Goal: Information Seeking & Learning: Learn about a topic

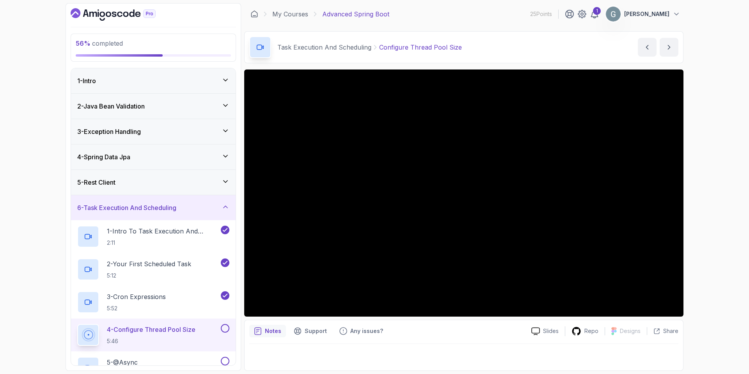
scroll to position [83, 0]
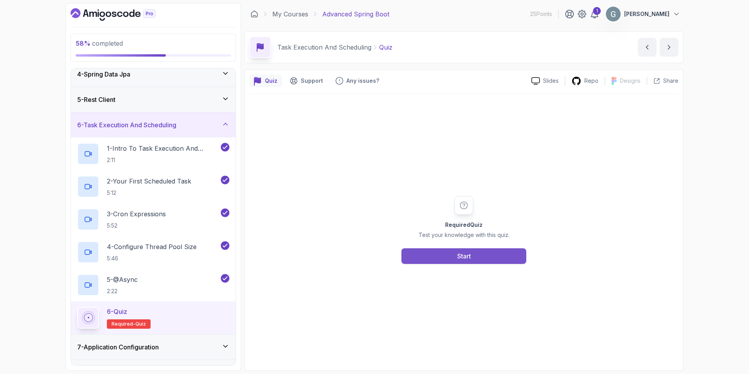
click at [476, 257] on button "Start" at bounding box center [463, 256] width 125 height 16
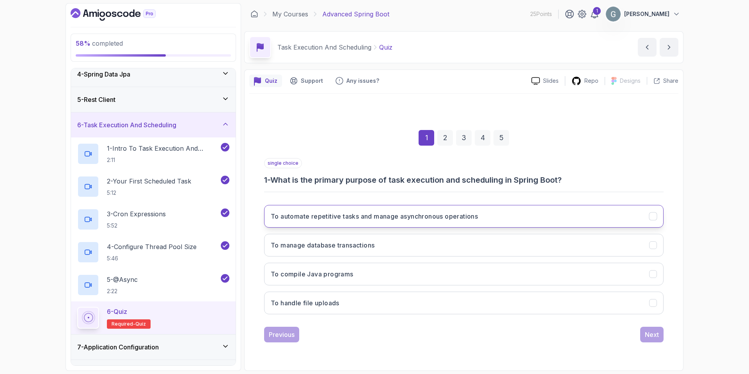
click at [494, 220] on button "To automate repetitive tasks and manage asynchronous operations" at bounding box center [463, 216] width 399 height 23
click at [660, 335] on button "Next" at bounding box center [651, 334] width 23 height 16
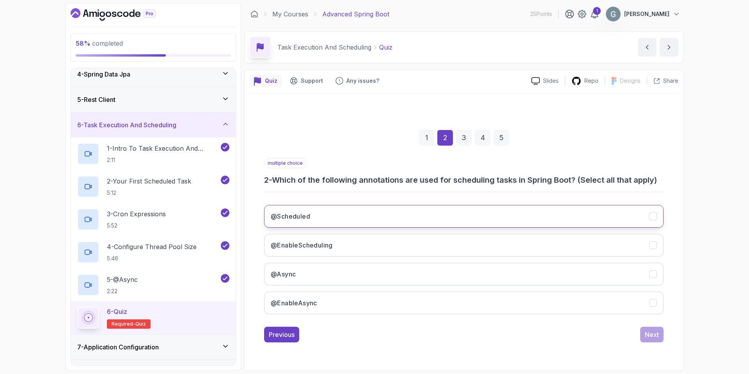
click at [324, 222] on button "@Scheduled" at bounding box center [463, 216] width 399 height 23
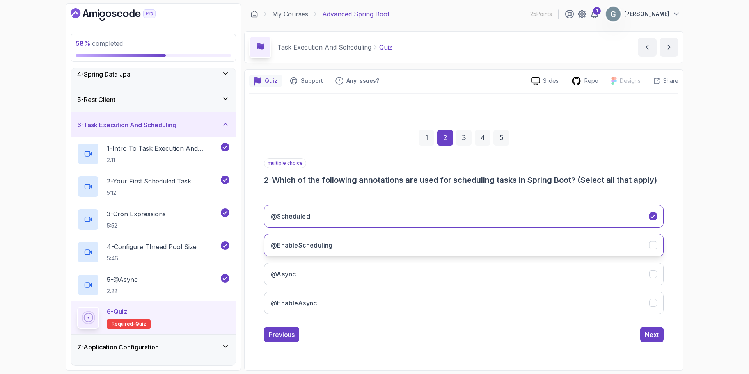
click at [335, 244] on button "@EnableScheduling" at bounding box center [463, 245] width 399 height 23
click at [330, 277] on button "@Async" at bounding box center [463, 273] width 399 height 23
click at [655, 334] on div "Next" at bounding box center [651, 333] width 14 height 9
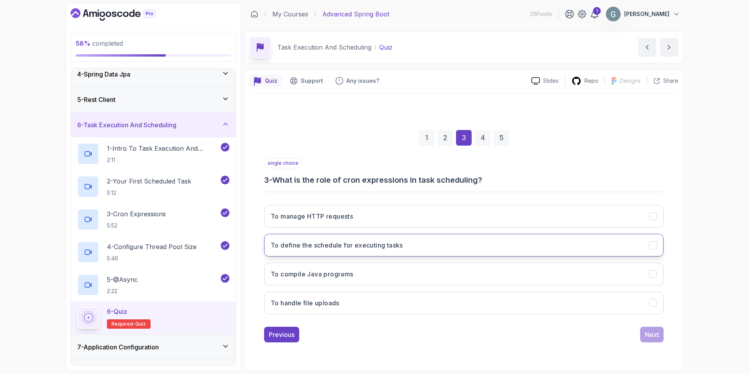
click at [404, 248] on button "To define the schedule for executing tasks" at bounding box center [463, 245] width 399 height 23
click at [656, 333] on div "Next" at bounding box center [651, 333] width 14 height 9
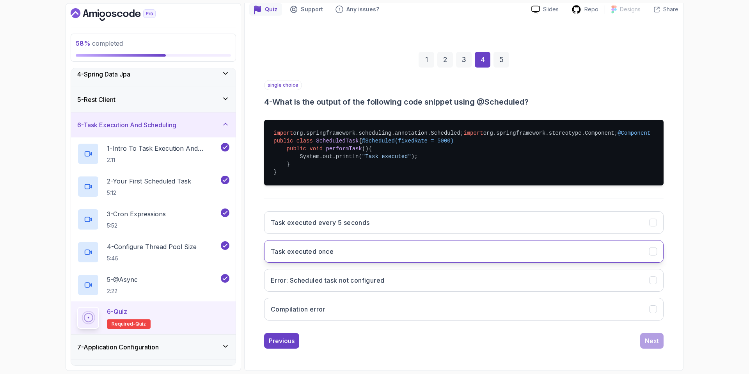
scroll to position [83, 0]
click at [391, 234] on button "Task executed every 5 seconds" at bounding box center [463, 222] width 399 height 23
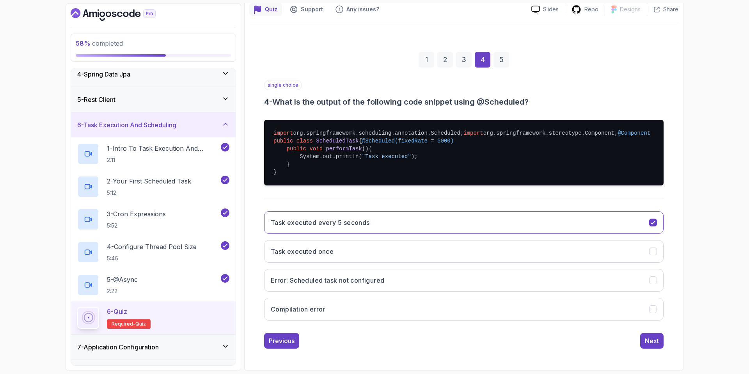
scroll to position [110, 0]
click at [653, 340] on div "Next" at bounding box center [651, 340] width 14 height 9
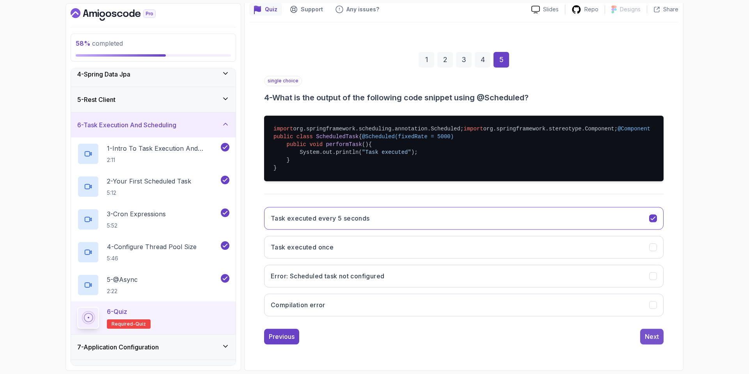
scroll to position [0, 0]
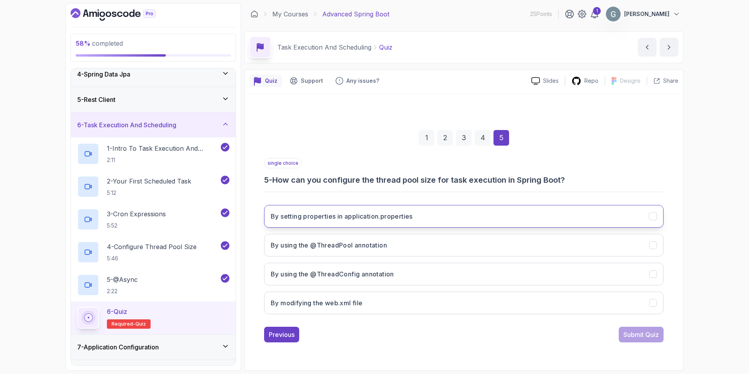
click at [409, 221] on button "By setting properties in application.properties" at bounding box center [463, 216] width 399 height 23
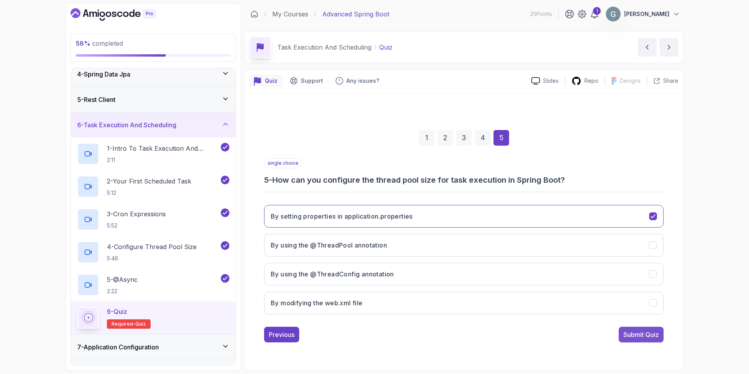
click at [652, 335] on div "Submit Quiz" at bounding box center [640, 333] width 35 height 9
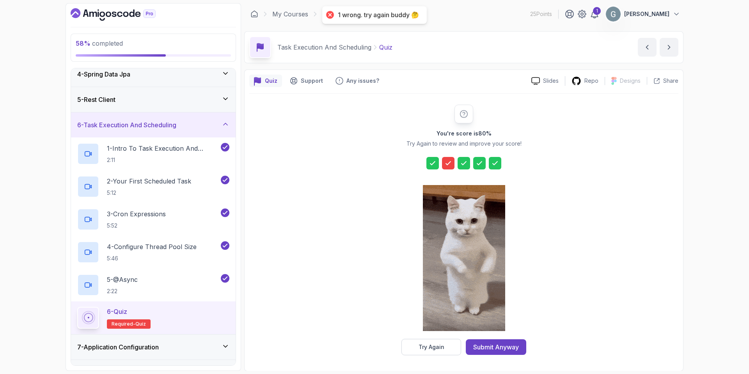
click at [450, 168] on div at bounding box center [448, 163] width 12 height 12
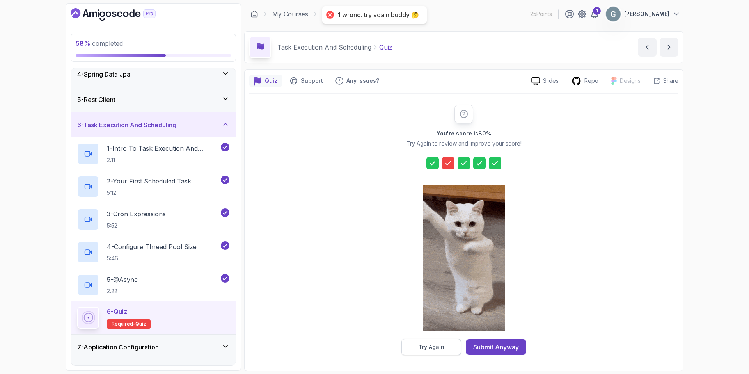
click at [432, 354] on button "Try Again" at bounding box center [431, 346] width 60 height 16
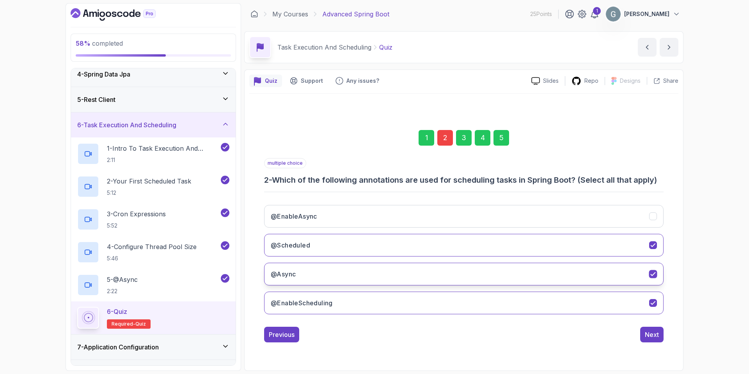
click at [650, 274] on icon "@Async" at bounding box center [652, 273] width 7 height 7
click at [646, 333] on div "Next" at bounding box center [651, 333] width 14 height 9
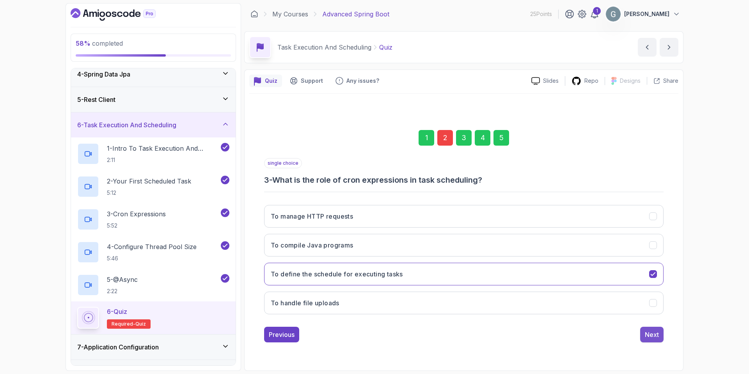
click at [649, 336] on div "Next" at bounding box center [651, 333] width 14 height 9
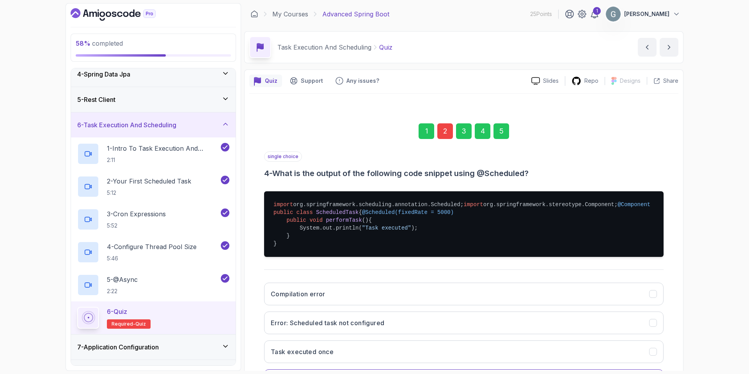
scroll to position [110, 0]
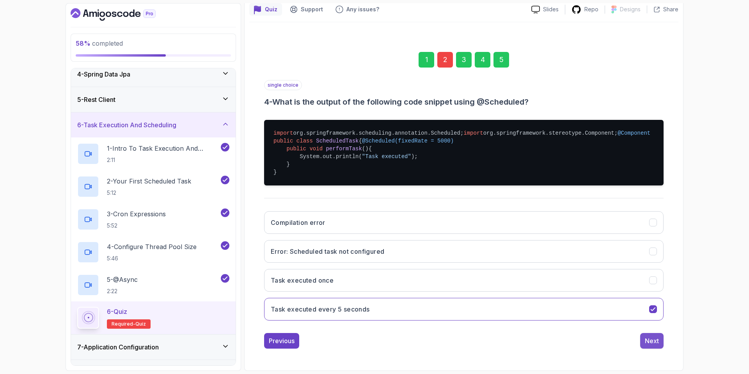
click at [660, 347] on button "Next" at bounding box center [651, 341] width 23 height 16
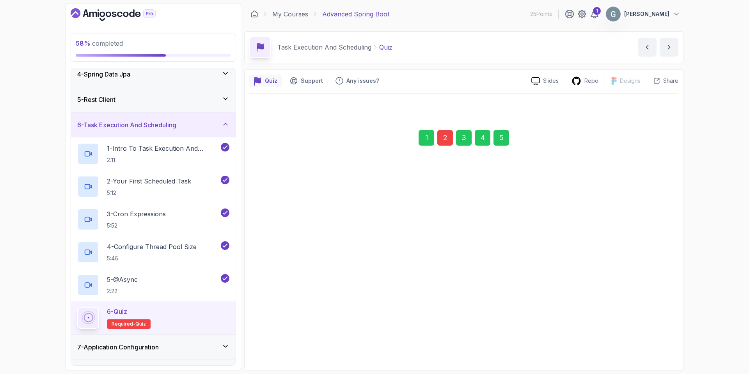
scroll to position [0, 0]
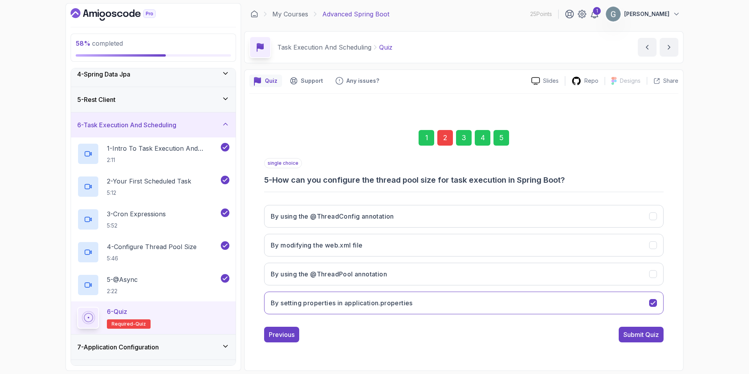
click at [648, 325] on div "single choice 5 - How can you configure the thread pool size for task execution…" at bounding box center [463, 250] width 399 height 184
click at [651, 336] on div "Submit Quiz" at bounding box center [640, 333] width 35 height 9
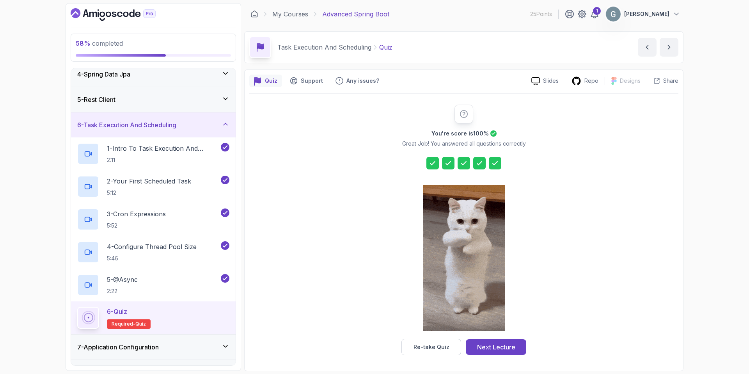
click at [505, 350] on div "Next Lecture" at bounding box center [496, 346] width 38 height 9
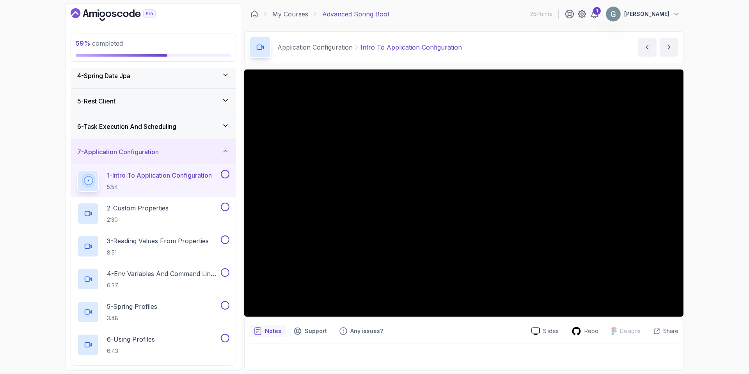
scroll to position [81, 0]
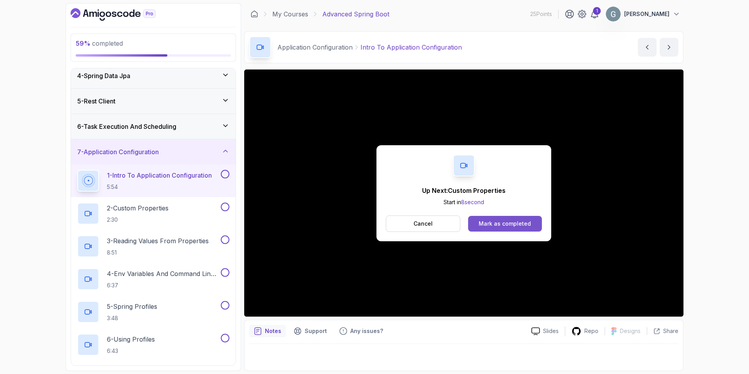
click at [511, 222] on div "Mark as completed" at bounding box center [504, 224] width 52 height 8
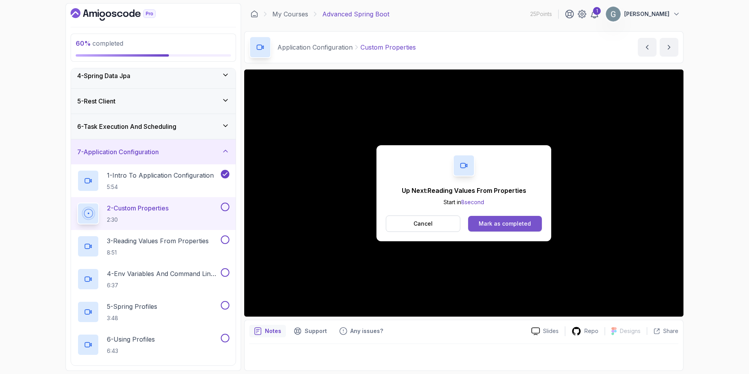
click at [504, 227] on div "Mark as completed" at bounding box center [504, 224] width 52 height 8
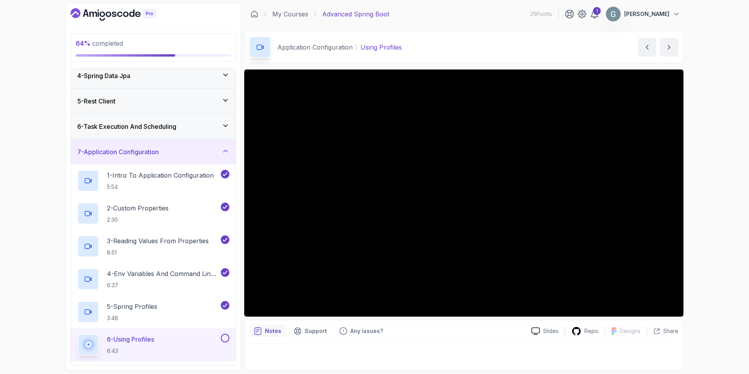
click at [697, 239] on div "64 % completed 1 - Intro 2 - Java Bean Validation 3 - Exception Handling 4 - Sp…" at bounding box center [374, 187] width 749 height 374
click at [727, 236] on div "64 % completed 1 - Intro 2 - Java Bean Validation 3 - Exception Handling 4 - Sp…" at bounding box center [374, 187] width 749 height 374
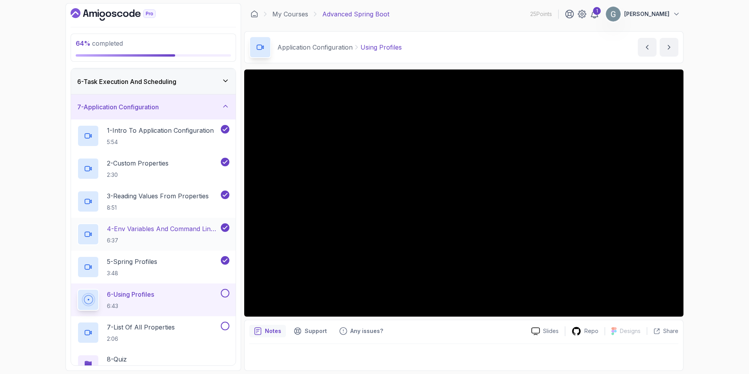
scroll to position [135, 0]
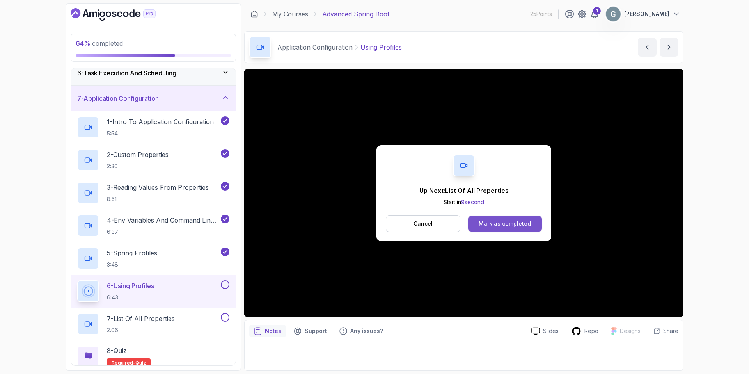
click at [508, 224] on div "Mark as completed" at bounding box center [504, 224] width 52 height 8
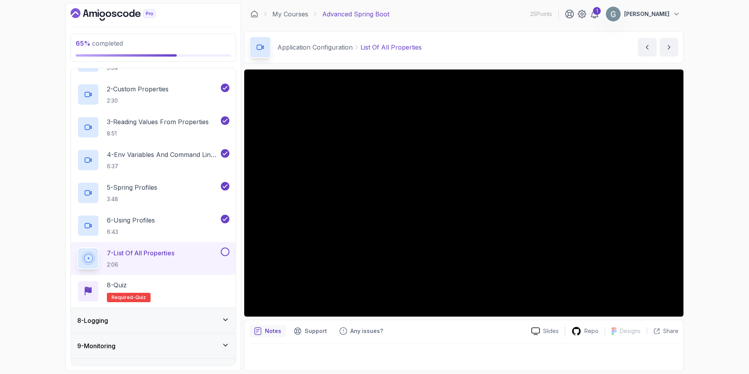
scroll to position [200, 0]
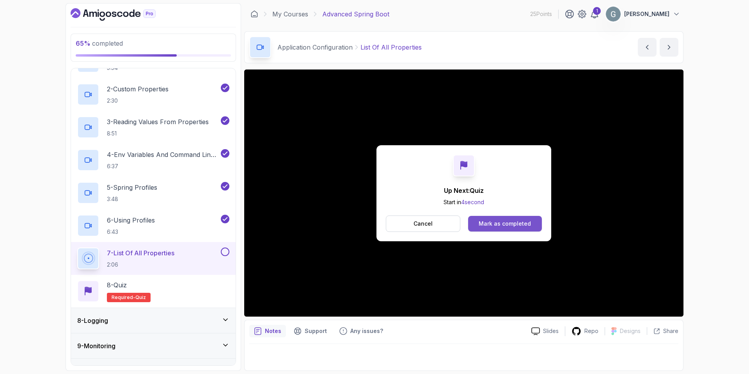
click at [504, 226] on div "Mark as completed" at bounding box center [504, 224] width 52 height 8
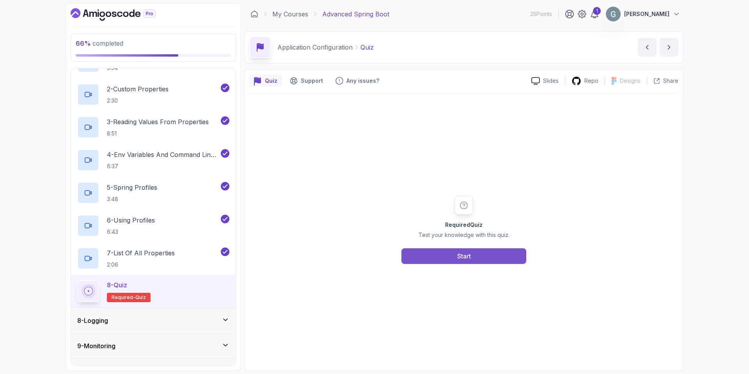
click at [471, 255] on button "Start" at bounding box center [463, 256] width 125 height 16
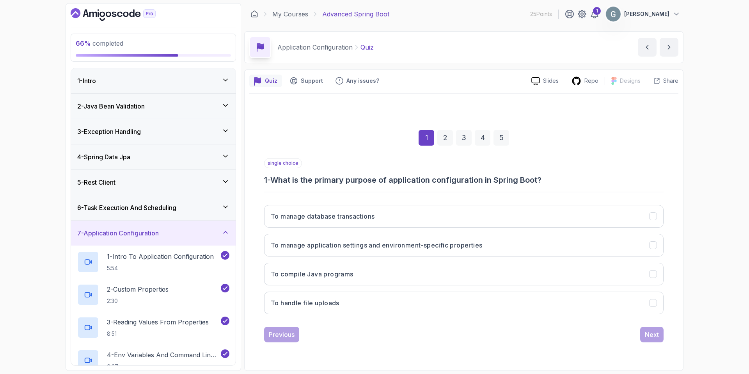
click at [226, 231] on icon at bounding box center [225, 232] width 4 height 2
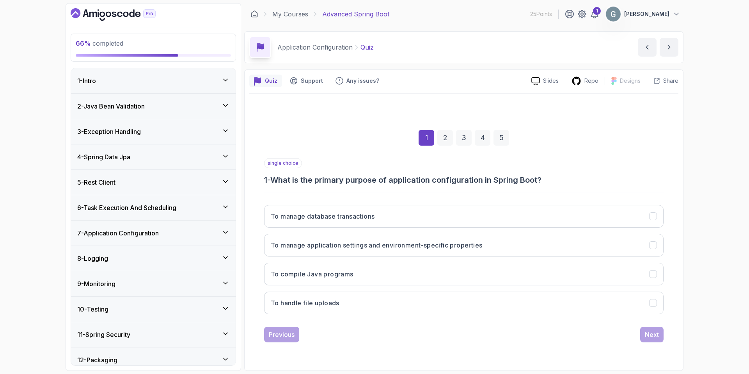
click at [225, 231] on icon at bounding box center [225, 232] width 8 height 8
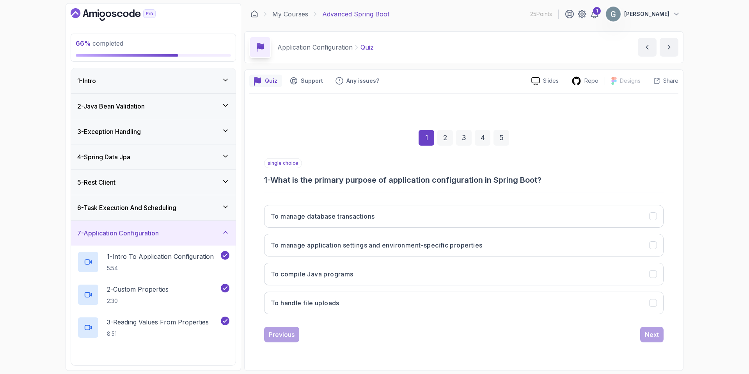
click at [225, 231] on icon at bounding box center [225, 232] width 4 height 2
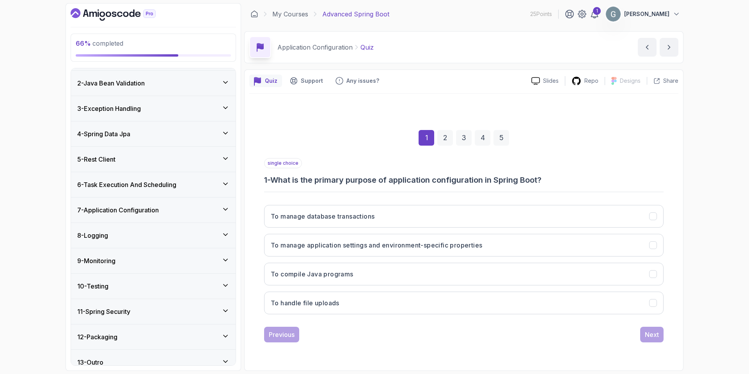
scroll to position [32, 0]
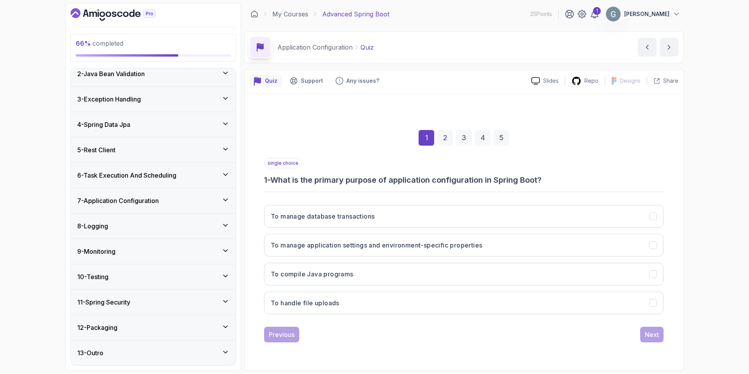
click at [224, 201] on icon at bounding box center [225, 200] width 8 height 8
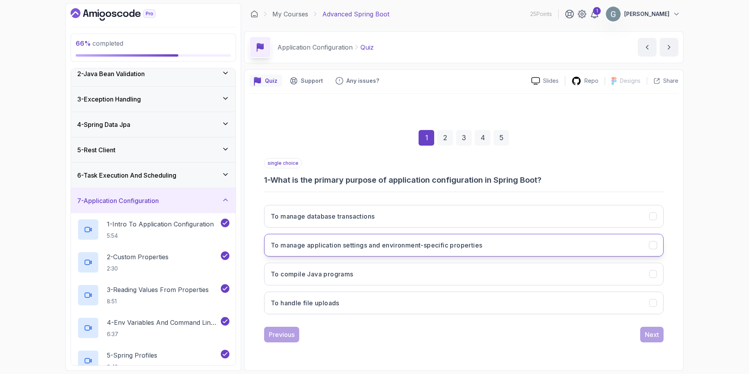
click at [420, 244] on h3 "To manage application settings and environment-specific properties" at bounding box center [376, 244] width 211 height 9
click at [652, 333] on div "Next" at bounding box center [651, 333] width 14 height 9
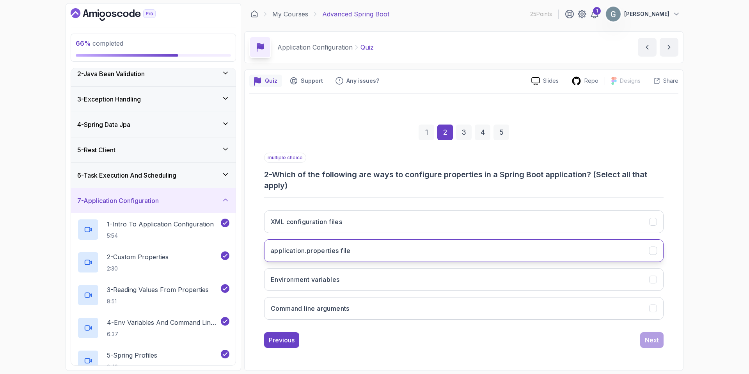
click at [650, 250] on icon "application.properties file" at bounding box center [652, 249] width 7 height 7
click at [651, 276] on icon "Environment variables" at bounding box center [652, 278] width 7 height 7
click at [659, 306] on button "Command line arguments" at bounding box center [463, 308] width 399 height 23
click at [653, 345] on button "Next" at bounding box center [651, 340] width 23 height 16
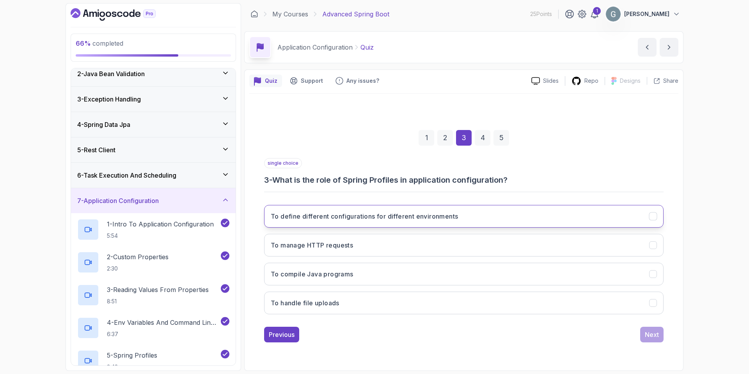
click at [544, 220] on button "To define different configurations for different environments" at bounding box center [463, 216] width 399 height 23
click at [644, 333] on div "Next" at bounding box center [651, 333] width 14 height 9
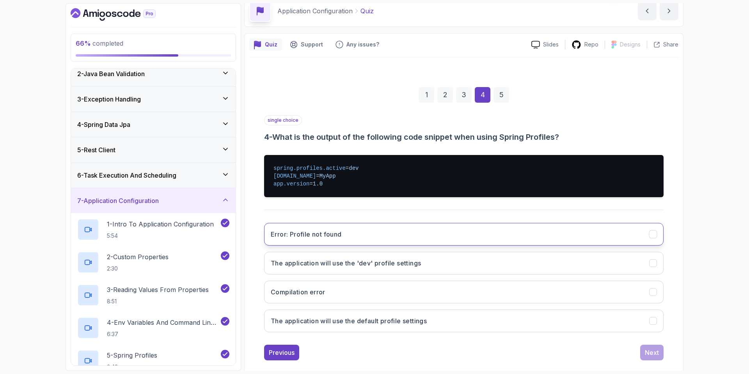
scroll to position [44, 0]
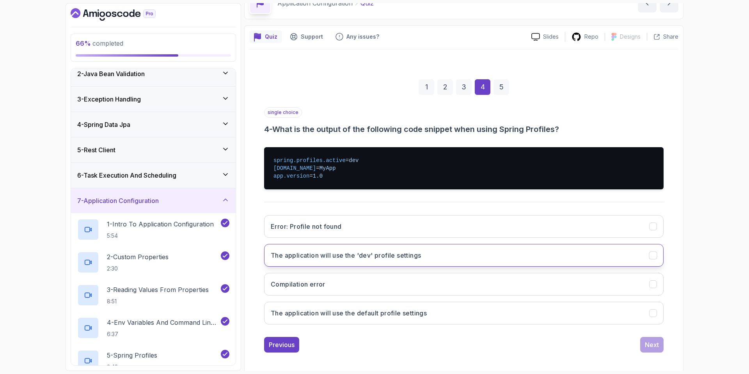
click at [400, 255] on h3 "The application will use the 'dev' profile settings" at bounding box center [346, 254] width 150 height 9
click at [653, 347] on div "Next" at bounding box center [651, 344] width 14 height 9
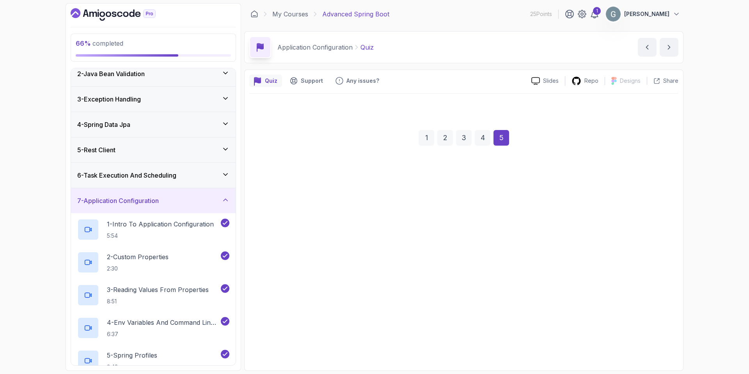
scroll to position [0, 0]
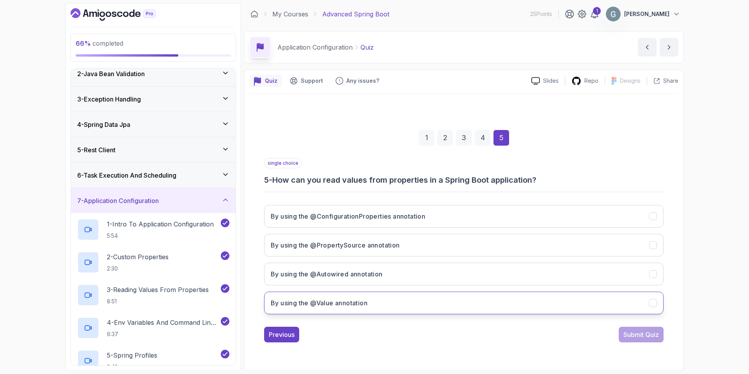
click at [440, 304] on button "By using the @Value annotation" at bounding box center [463, 302] width 399 height 23
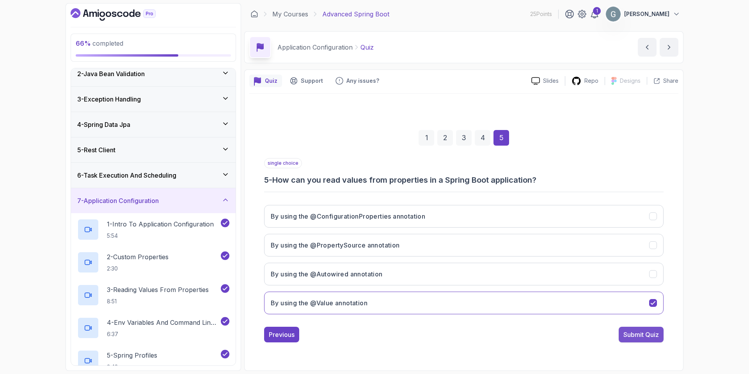
click at [634, 333] on div "Submit Quiz" at bounding box center [640, 333] width 35 height 9
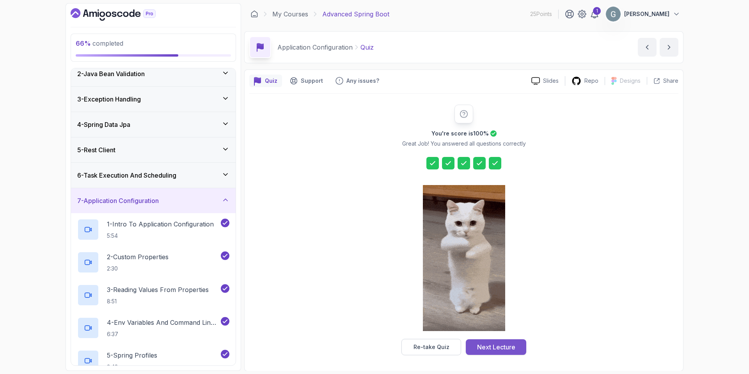
click at [494, 348] on div "Next Lecture" at bounding box center [496, 346] width 38 height 9
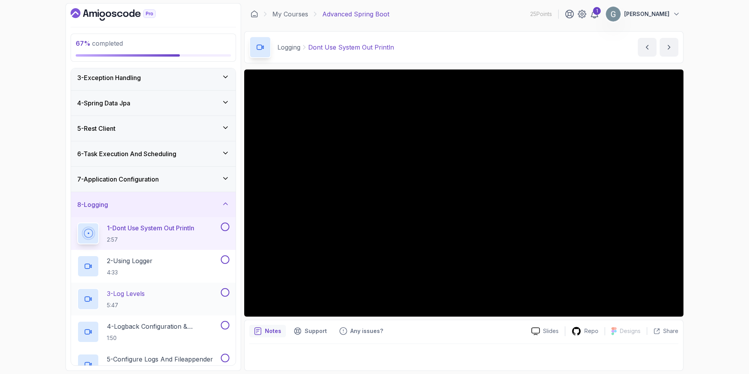
scroll to position [59, 0]
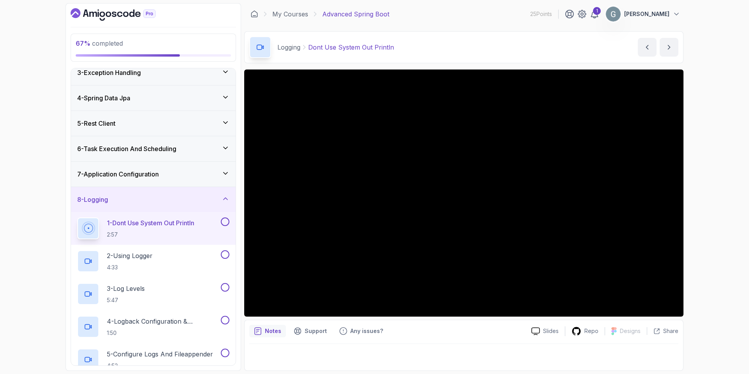
click at [725, 247] on div "67 % completed 1 - Intro 2 - Java Bean Validation 3 - Exception Handling 4 - Sp…" at bounding box center [374, 187] width 749 height 374
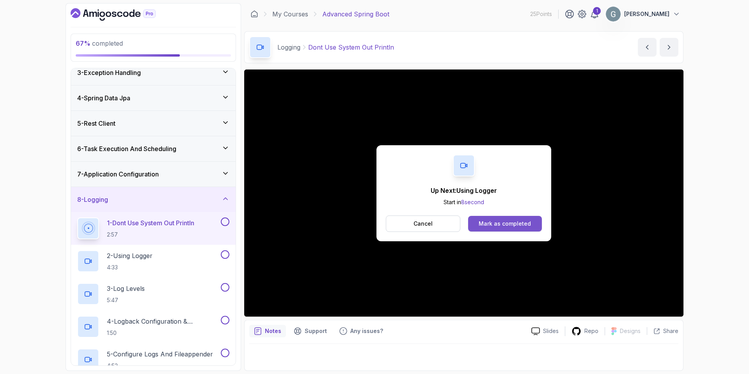
click at [490, 228] on button "Mark as completed" at bounding box center [505, 224] width 74 height 16
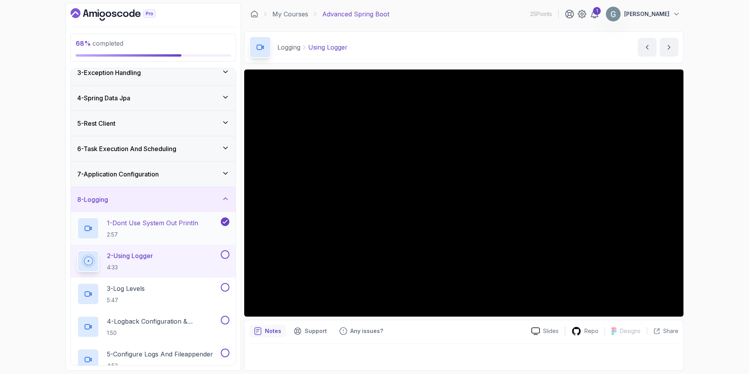
click at [155, 236] on p "2:57" at bounding box center [152, 234] width 91 height 8
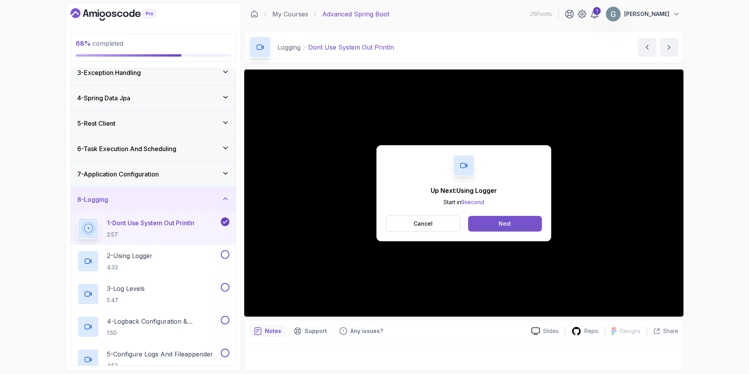
click at [519, 227] on button "Next" at bounding box center [505, 224] width 74 height 16
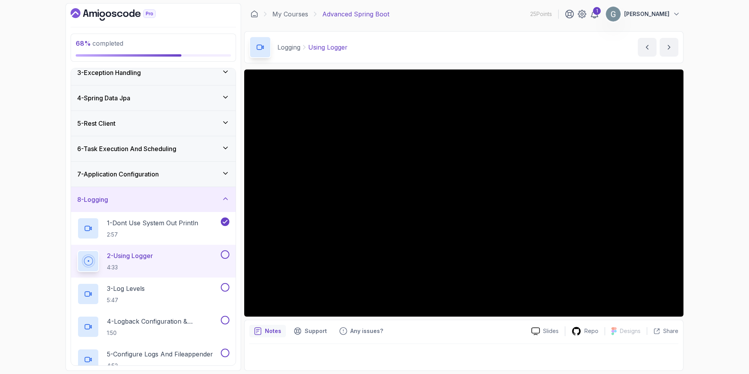
click at [427, 325] on div "Notes Support Any issues?" at bounding box center [387, 330] width 276 height 12
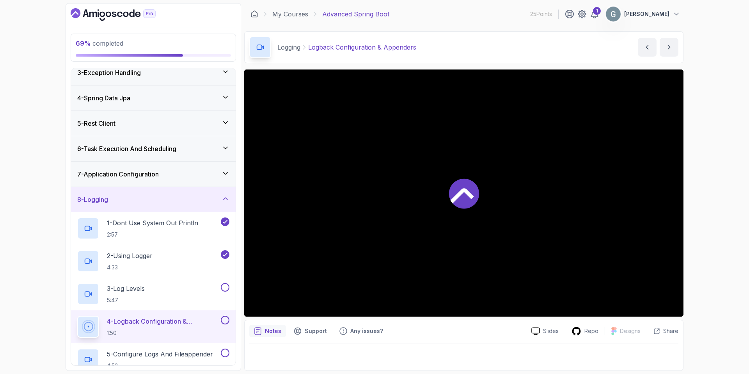
click at [515, 224] on div at bounding box center [463, 192] width 439 height 247
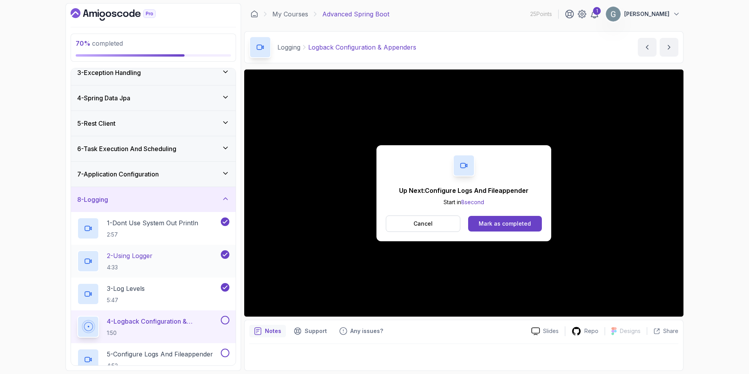
scroll to position [262, 0]
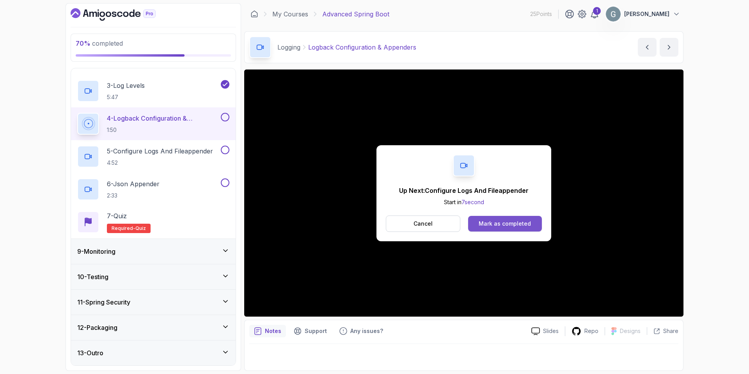
click at [501, 221] on div "Mark as completed" at bounding box center [504, 224] width 52 height 8
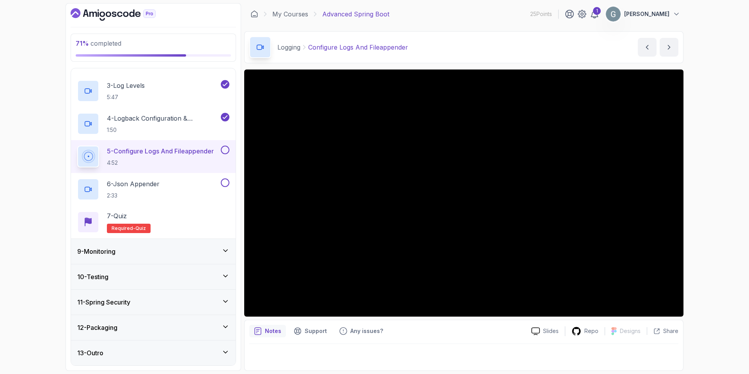
click at [271, 333] on p "Notes" at bounding box center [273, 331] width 16 height 8
click at [545, 333] on p "Slides" at bounding box center [551, 331] width 16 height 8
click at [451, 335] on div "Notes Support Any issues?" at bounding box center [387, 330] width 276 height 12
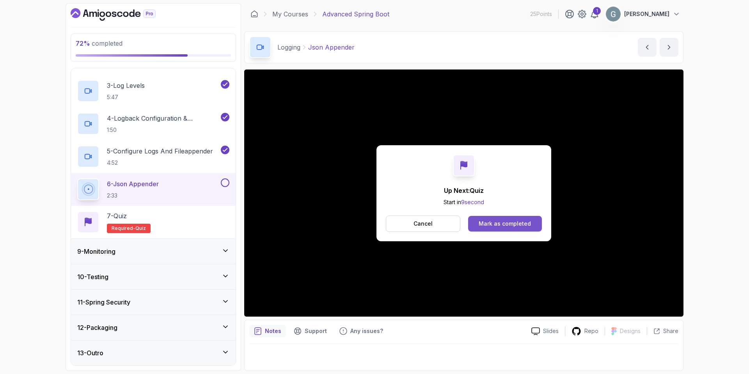
click at [508, 221] on div "Mark as completed" at bounding box center [504, 224] width 52 height 8
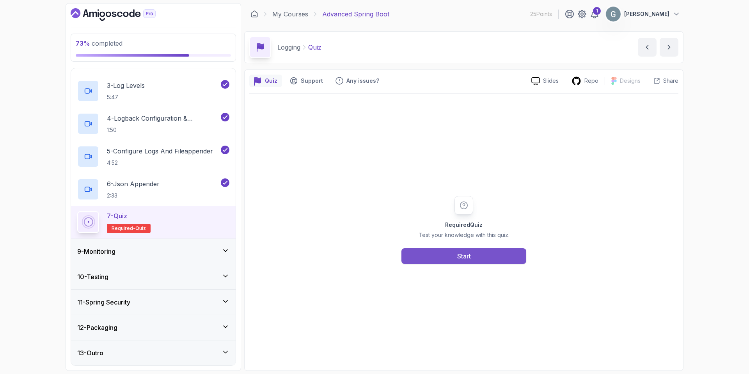
click at [431, 251] on button "Start" at bounding box center [463, 256] width 125 height 16
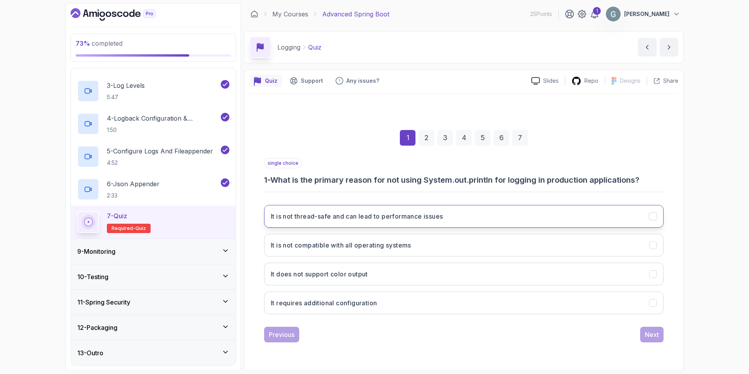
click at [548, 219] on button "It is not thread-safe and can lead to performance issues" at bounding box center [463, 216] width 399 height 23
click at [644, 339] on button "Next" at bounding box center [651, 334] width 23 height 16
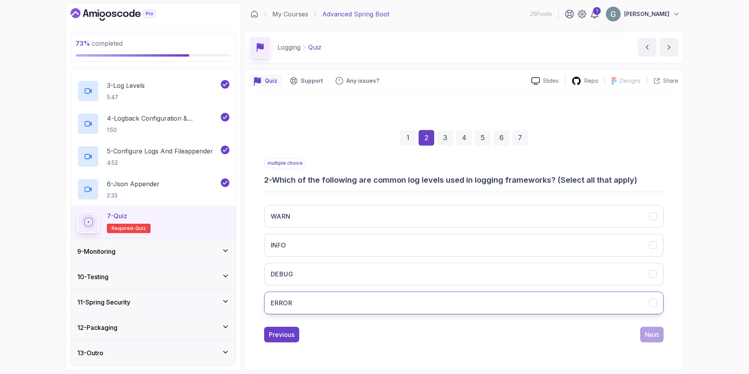
click at [385, 296] on button "ERROR" at bounding box center [463, 302] width 399 height 23
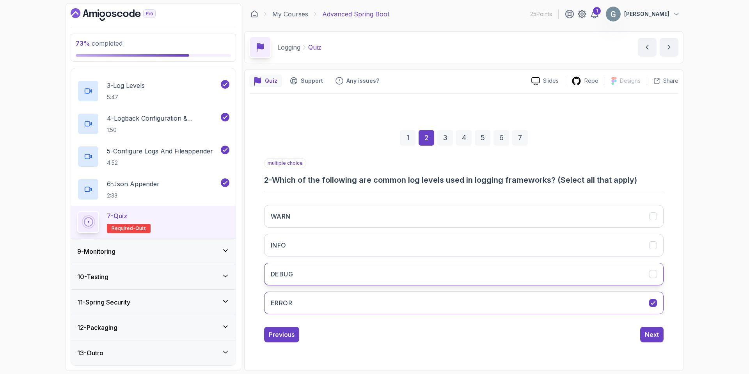
click at [385, 268] on button "DEBUG" at bounding box center [463, 273] width 399 height 23
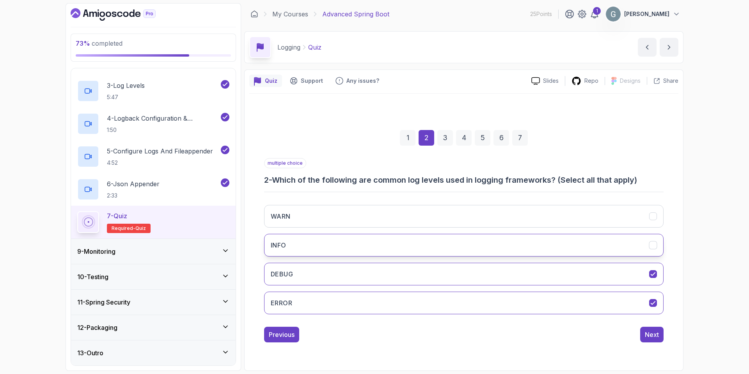
click at [380, 253] on button "INFO" at bounding box center [463, 245] width 399 height 23
click at [369, 211] on button "WARN" at bounding box center [463, 216] width 399 height 23
click at [641, 332] on button "Next" at bounding box center [651, 334] width 23 height 16
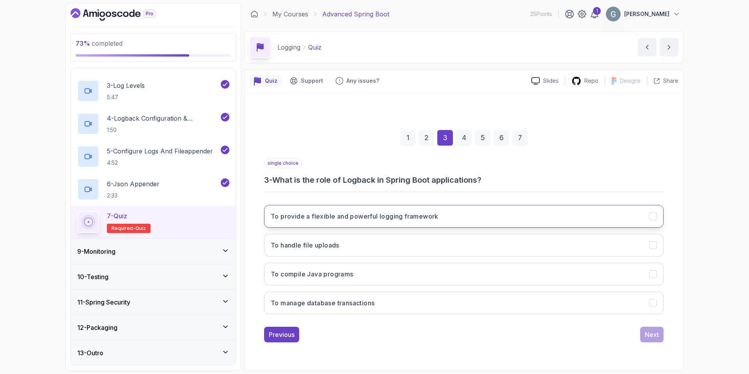
click at [401, 220] on h3 "To provide a flexible and powerful logging framework" at bounding box center [355, 215] width 168 height 9
click at [657, 334] on div "Next" at bounding box center [651, 333] width 14 height 9
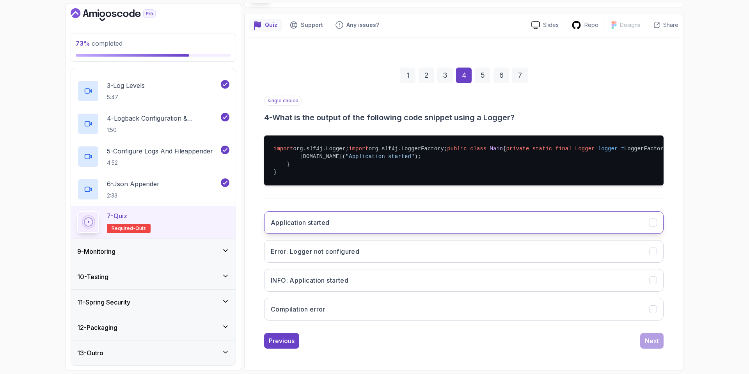
scroll to position [103, 0]
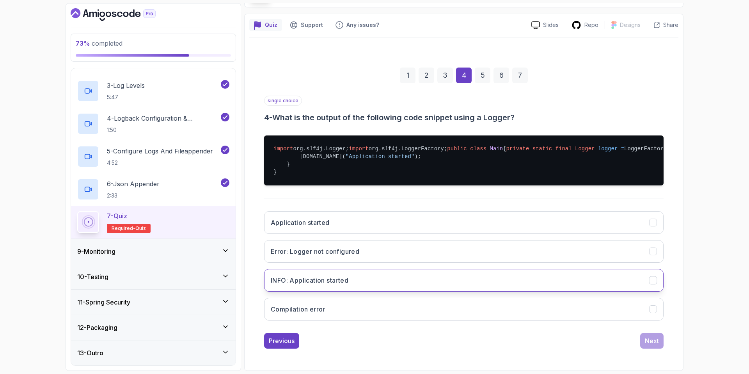
click at [359, 280] on button "INFO: Application started" at bounding box center [463, 280] width 399 height 23
click at [649, 342] on div "Next" at bounding box center [651, 340] width 14 height 9
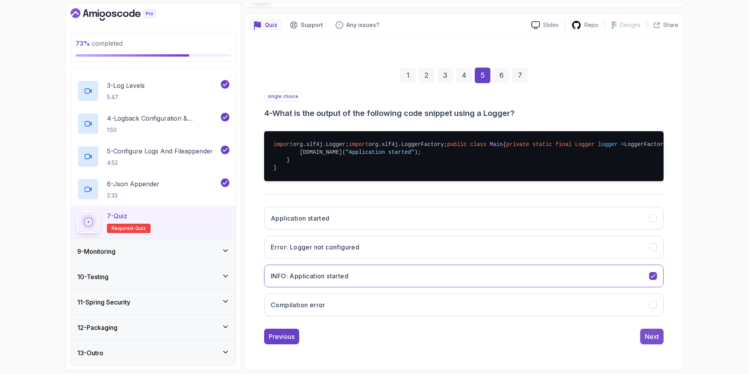
scroll to position [0, 0]
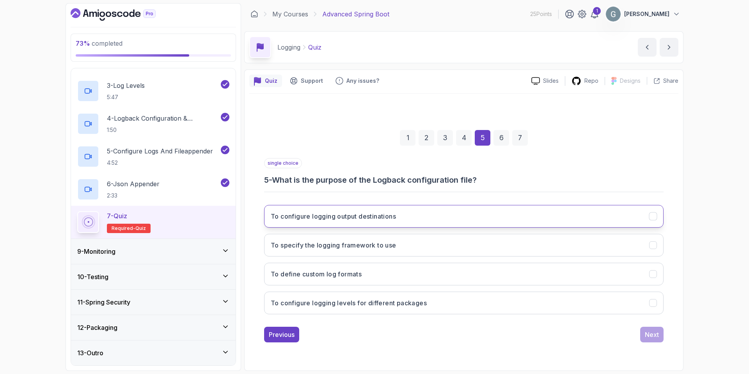
click at [380, 220] on h3 "To configure logging output destinations" at bounding box center [333, 215] width 125 height 9
click at [652, 329] on div "Next" at bounding box center [651, 333] width 14 height 9
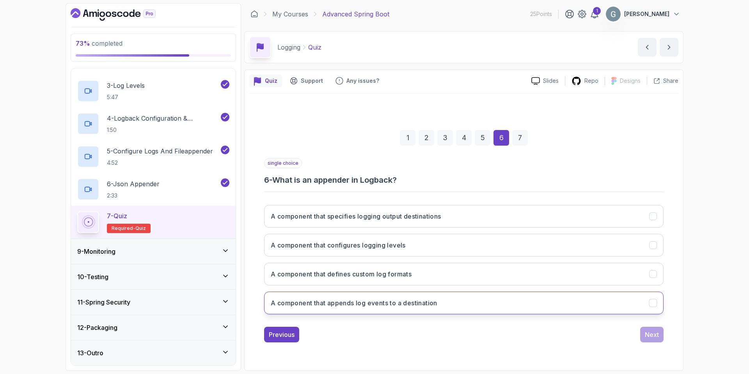
click at [437, 306] on h3 "A component that appends log events to a destination" at bounding box center [354, 302] width 166 height 9
click at [651, 333] on div "Next" at bounding box center [651, 333] width 14 height 9
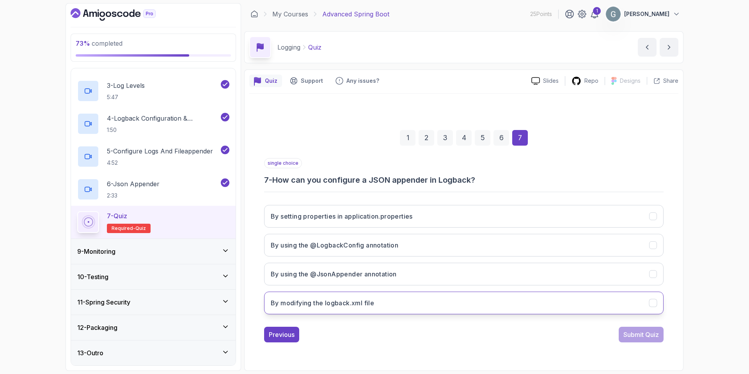
click at [384, 304] on button "By modifying the logback.xml file" at bounding box center [463, 302] width 399 height 23
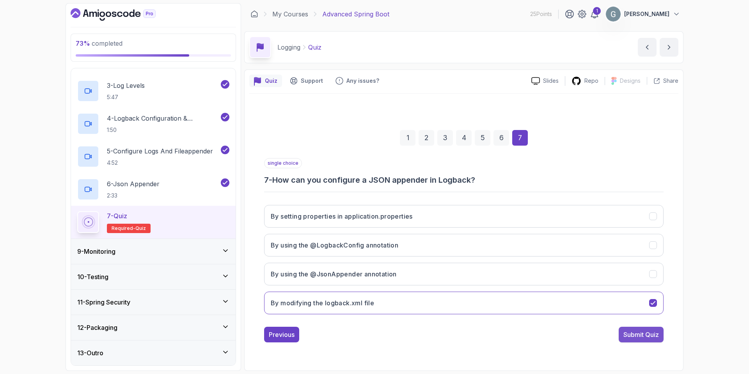
click at [637, 338] on button "Submit Quiz" at bounding box center [640, 334] width 45 height 16
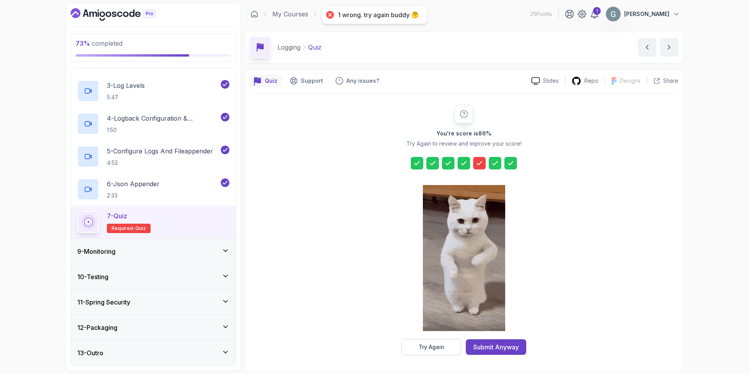
click at [481, 163] on icon at bounding box center [479, 163] width 8 height 8
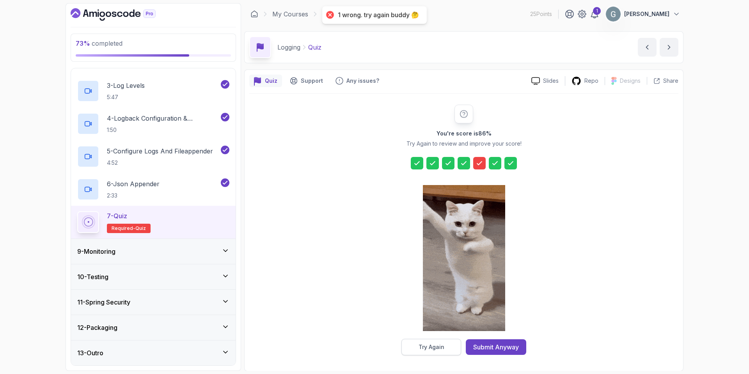
click at [431, 345] on div "Try Again" at bounding box center [431, 347] width 26 height 8
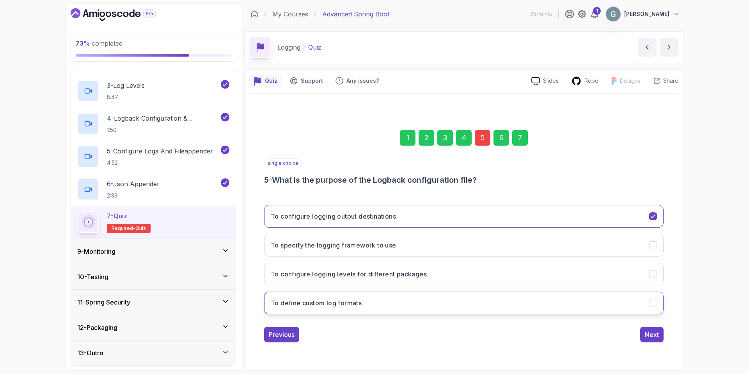
click at [469, 303] on button "To define custom log formats" at bounding box center [463, 302] width 399 height 23
click at [653, 334] on div "Next" at bounding box center [651, 333] width 14 height 9
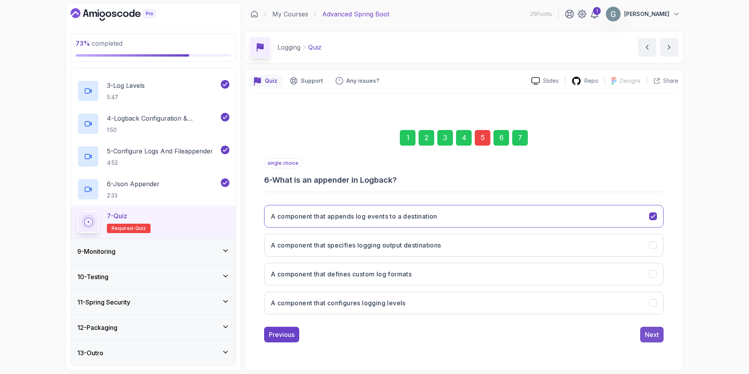
click at [653, 335] on div "Next" at bounding box center [651, 333] width 14 height 9
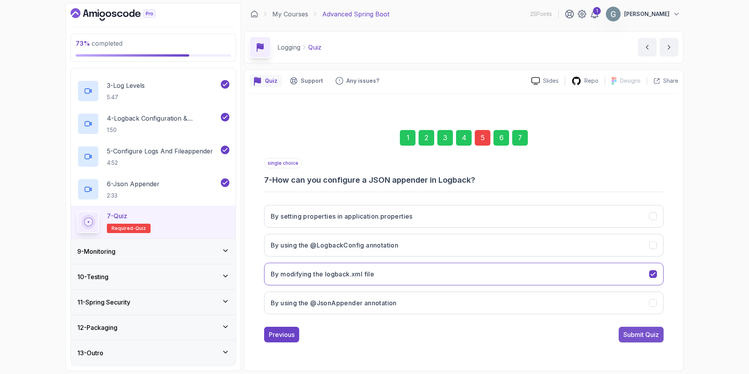
click at [650, 335] on div "Submit Quiz" at bounding box center [640, 333] width 35 height 9
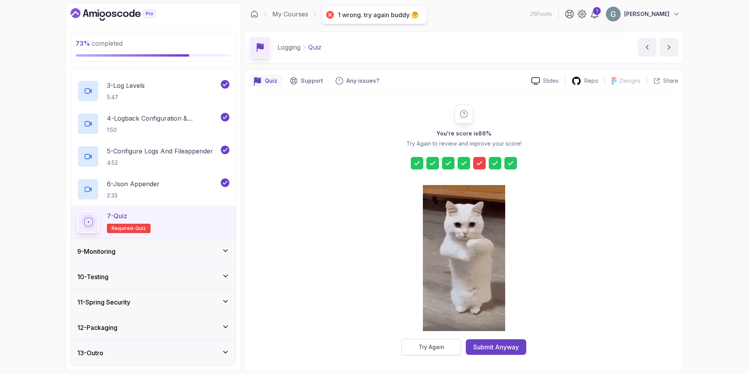
click at [428, 345] on div "Try Again" at bounding box center [431, 347] width 26 height 8
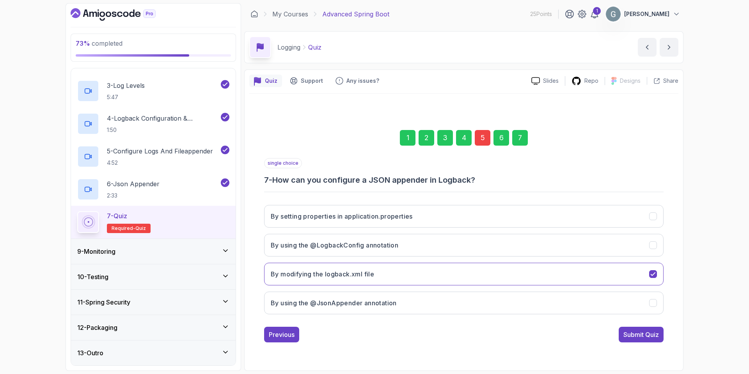
click at [484, 143] on div "5" at bounding box center [482, 138] width 16 height 16
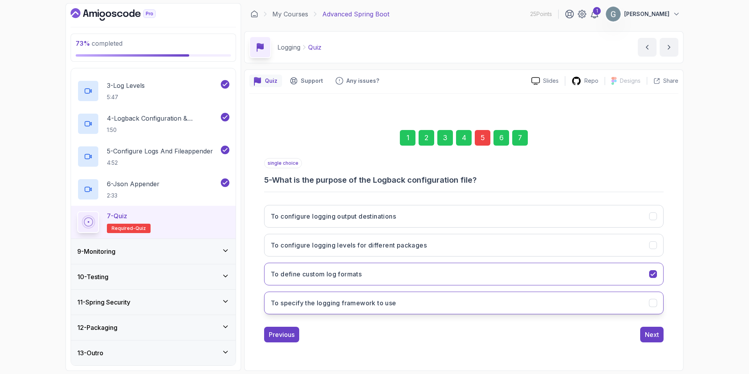
click at [423, 303] on button "To specify the logging framework to use" at bounding box center [463, 302] width 399 height 23
click at [648, 332] on div "Next" at bounding box center [651, 333] width 14 height 9
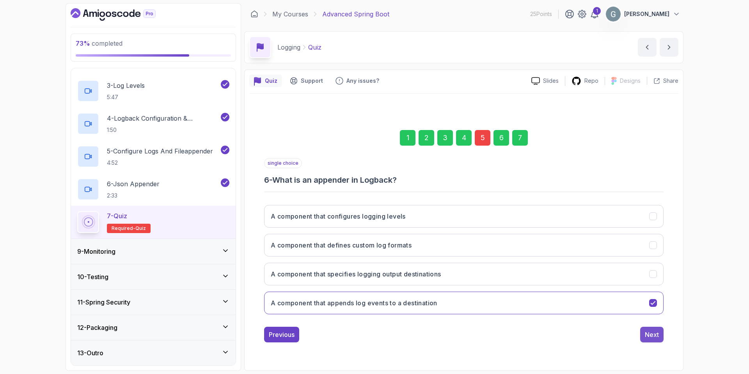
click at [647, 331] on div "Next" at bounding box center [651, 333] width 14 height 9
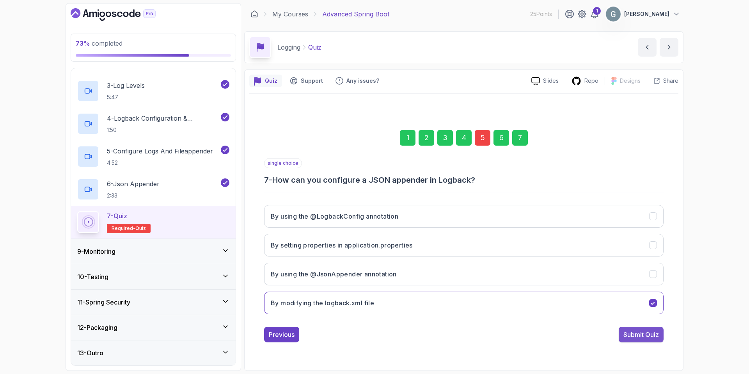
click at [649, 331] on div "Submit Quiz" at bounding box center [640, 333] width 35 height 9
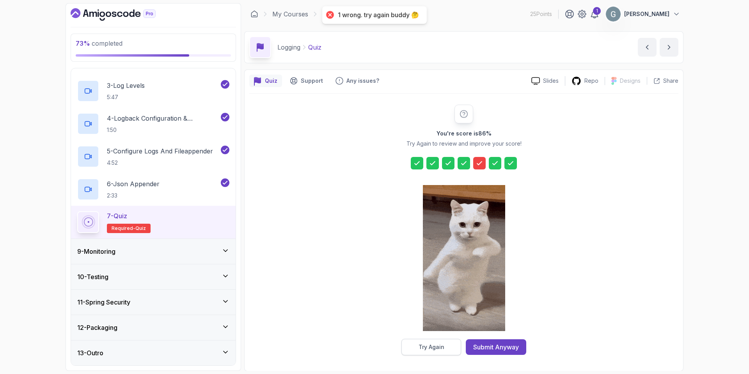
click at [427, 348] on div "Try Again" at bounding box center [431, 347] width 26 height 8
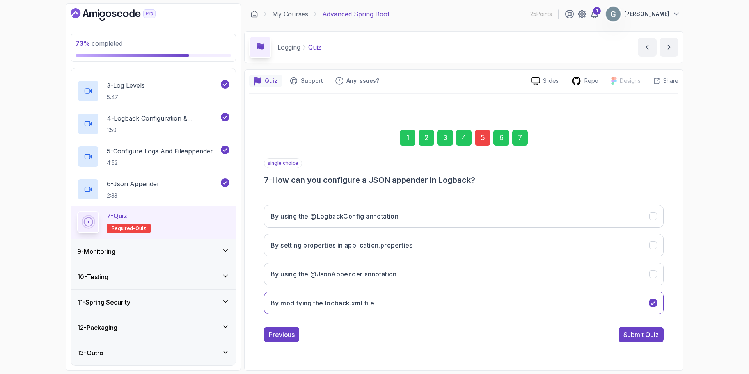
click at [484, 138] on div "5" at bounding box center [482, 138] width 16 height 16
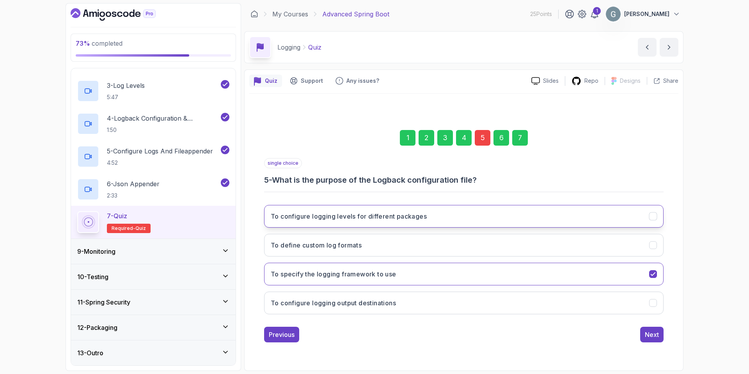
click at [405, 219] on h3 "To configure logging levels for different packages" at bounding box center [349, 215] width 156 height 9
click at [650, 336] on button "Next" at bounding box center [651, 334] width 23 height 16
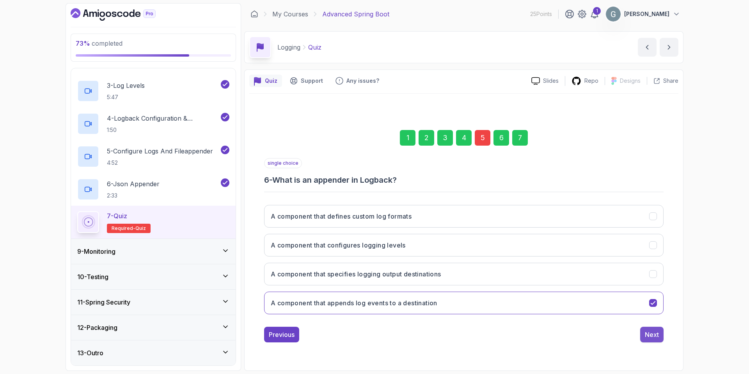
click at [650, 334] on div "Next" at bounding box center [651, 333] width 14 height 9
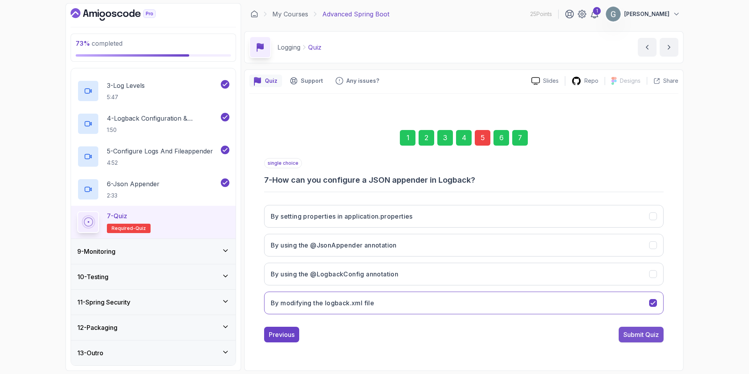
click at [649, 335] on div "Submit Quiz" at bounding box center [640, 333] width 35 height 9
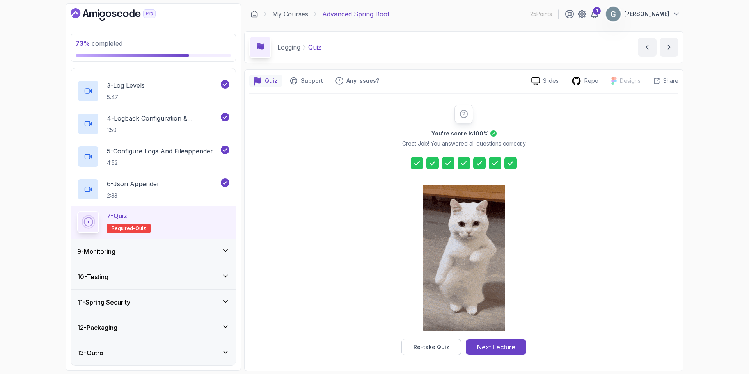
click at [179, 253] on div "9 - Monitoring" at bounding box center [153, 250] width 152 height 9
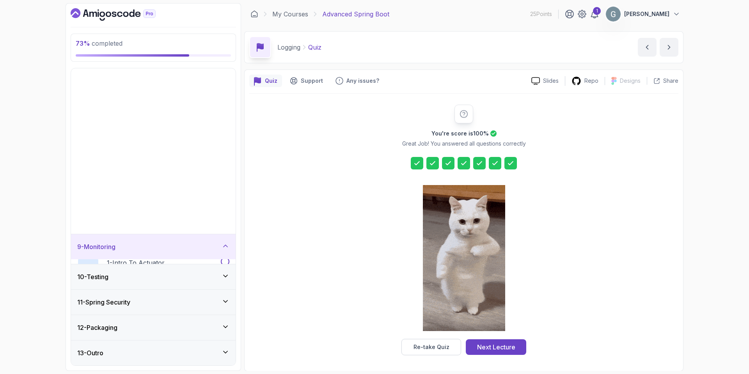
scroll to position [32, 0]
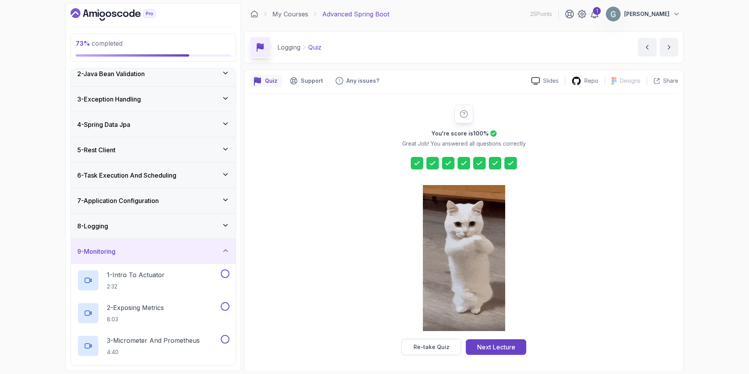
click at [496, 345] on div "Next Lecture" at bounding box center [496, 346] width 38 height 9
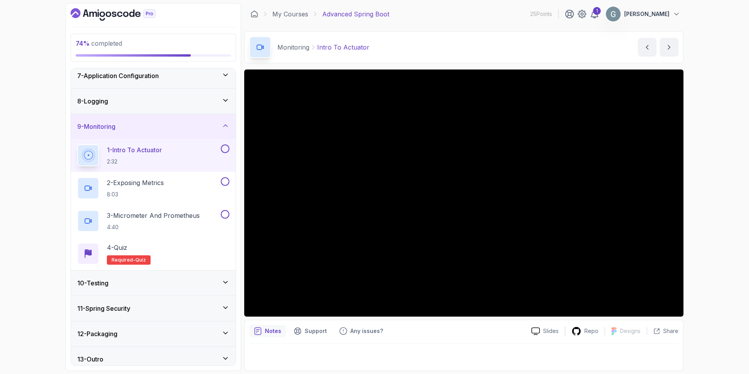
scroll to position [163, 0]
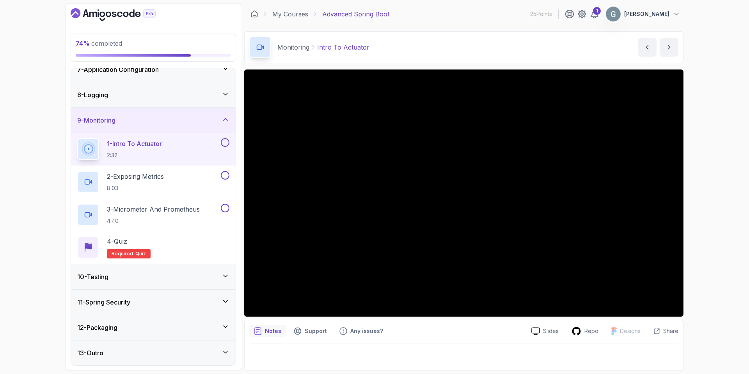
click at [701, 244] on div "74 % completed 1 - Intro 2 - Java Bean Validation 3 - Exception Handling 4 - Sp…" at bounding box center [374, 187] width 749 height 374
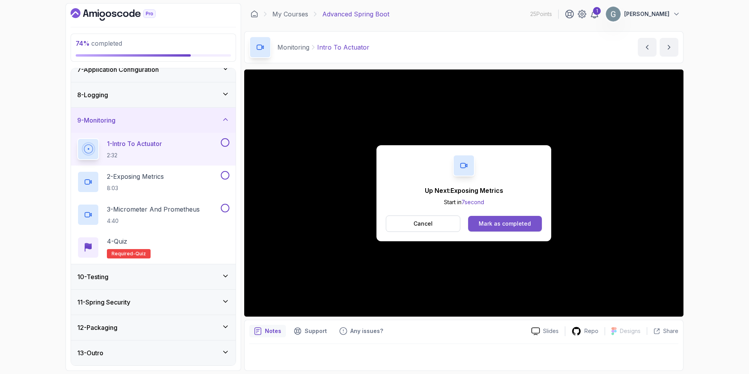
click at [504, 224] on div "Mark as completed" at bounding box center [504, 224] width 52 height 8
